Goal: Go to known website: Go to known website

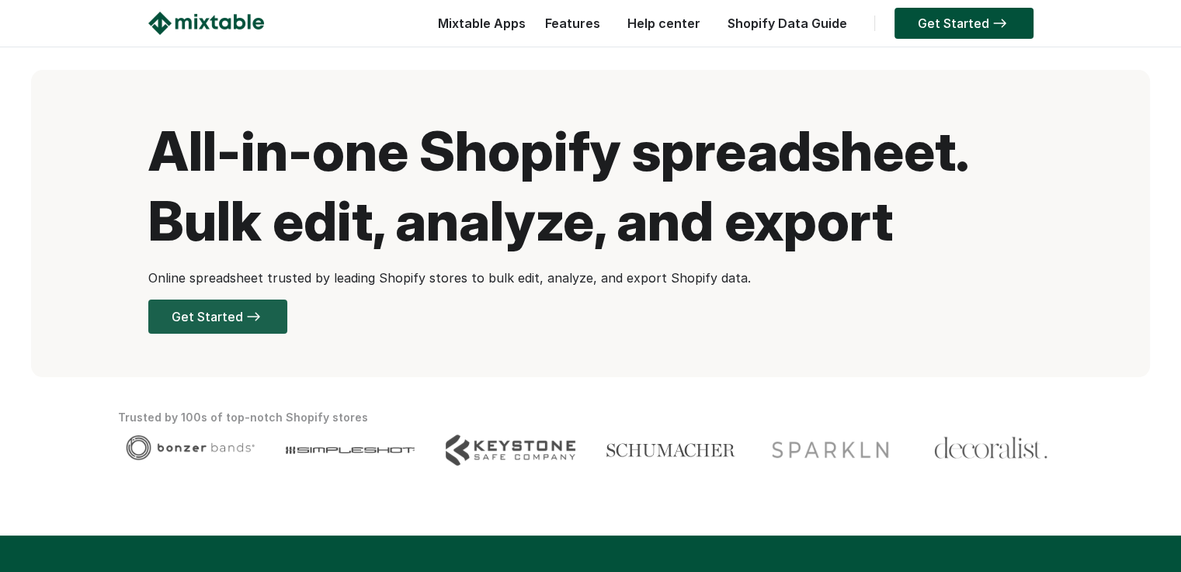
click at [217, 316] on link "Get Started" at bounding box center [217, 317] width 139 height 34
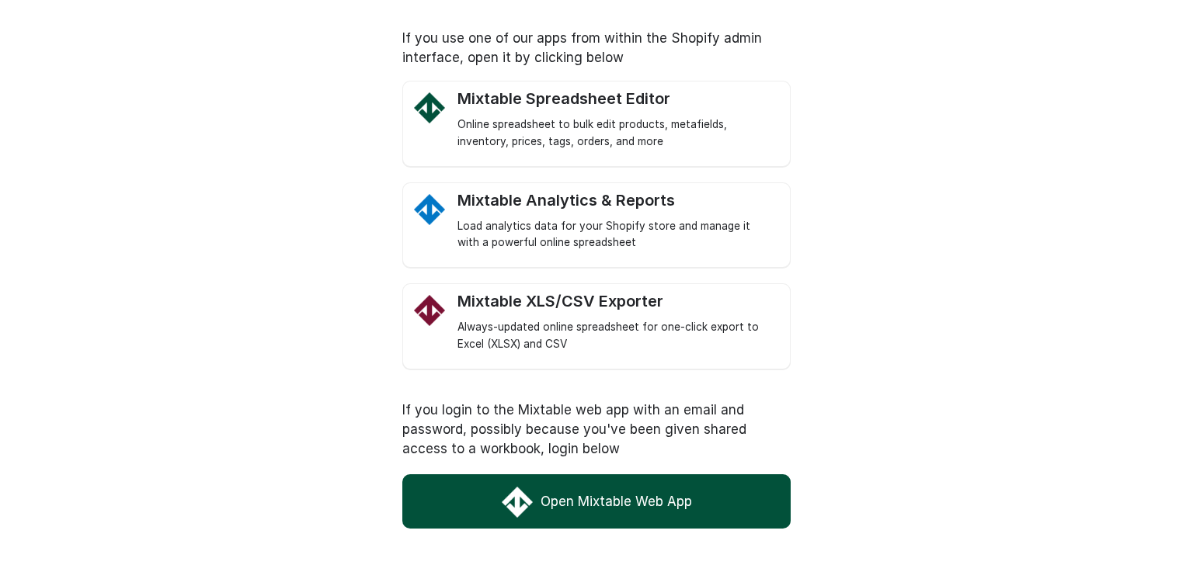
click at [496, 506] on link "Open Mixtable Web App" at bounding box center [596, 502] width 388 height 54
